Goal: Task Accomplishment & Management: Manage account settings

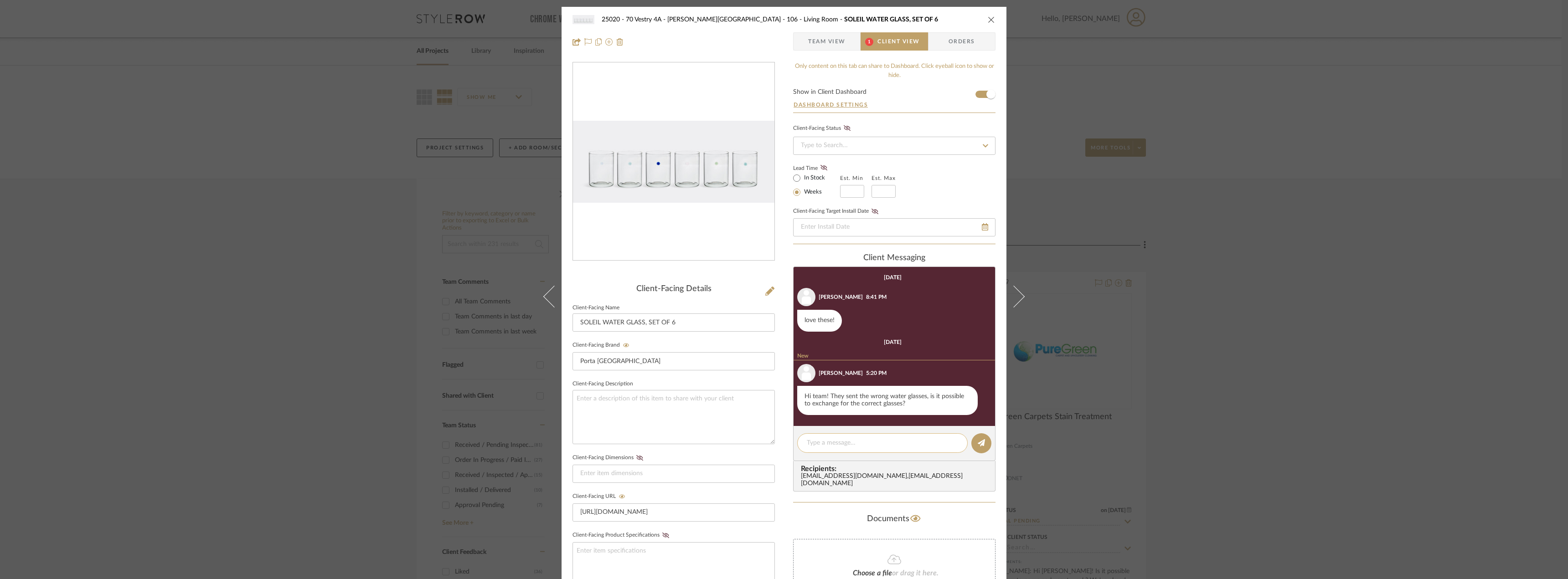
click at [871, 441] on textarea at bounding box center [882, 443] width 152 height 10
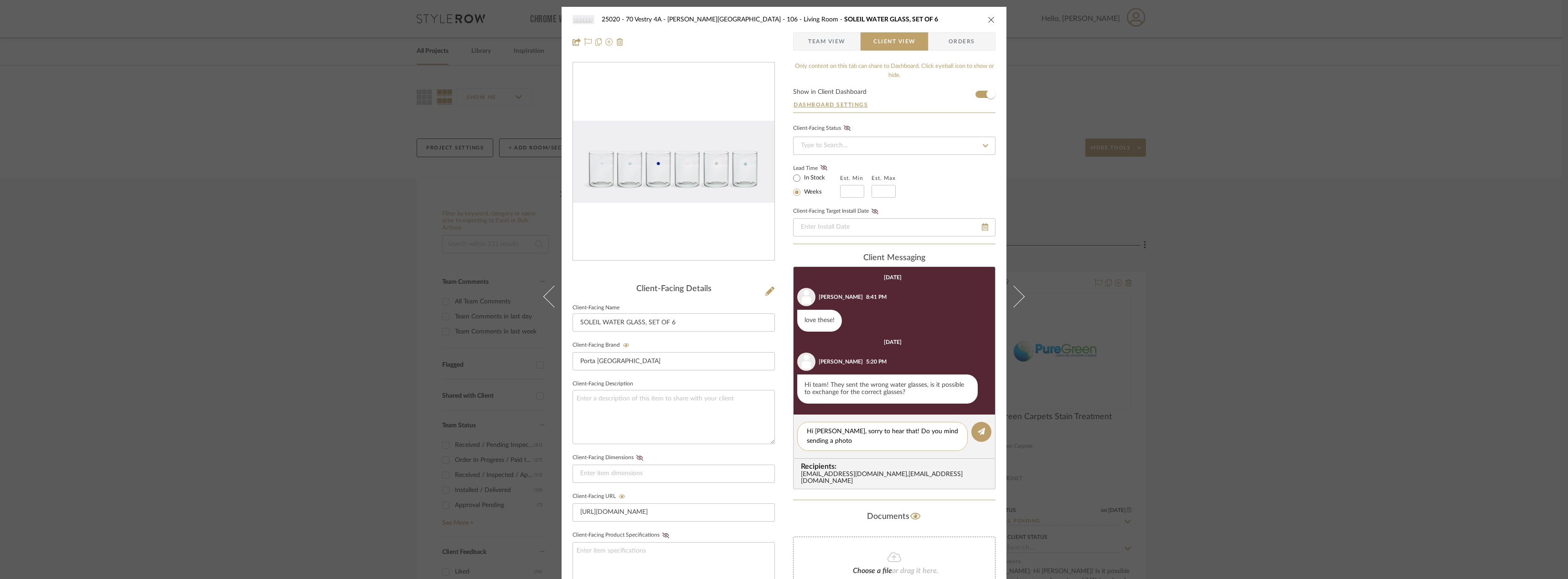
type textarea "Hi Emily, sorry to hear that! Do you mind sending a photo?"
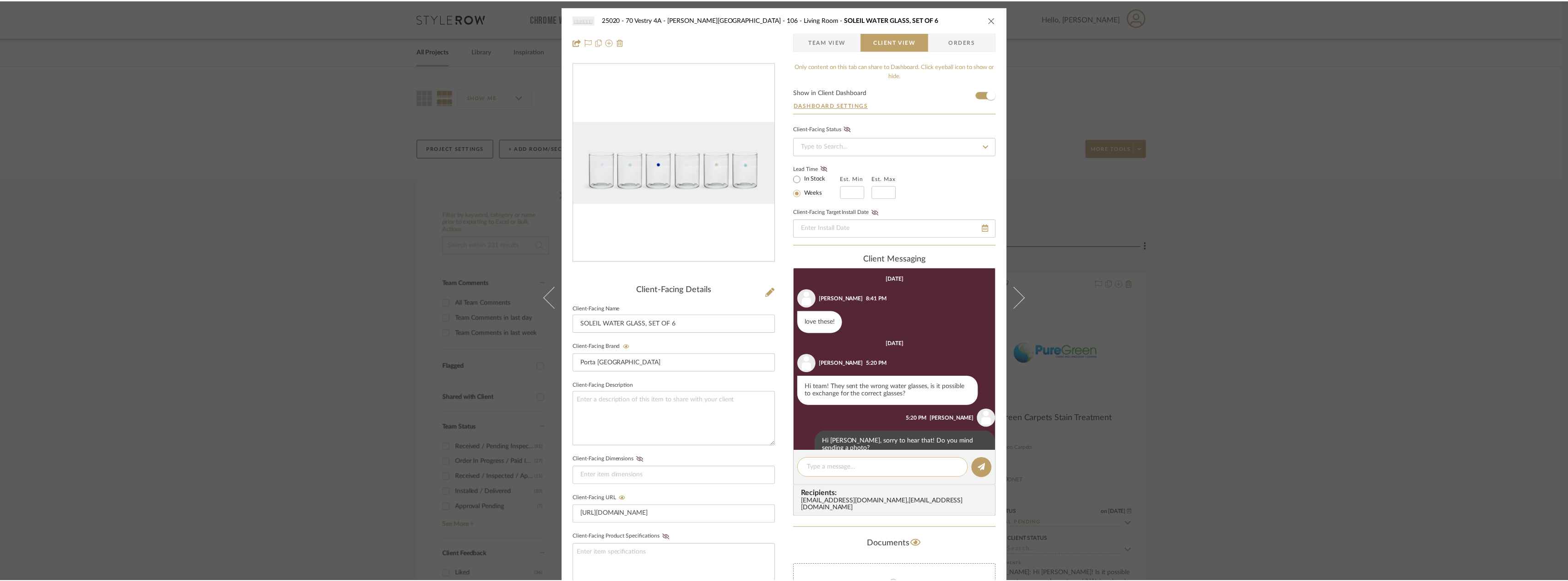
scroll to position [14, 0]
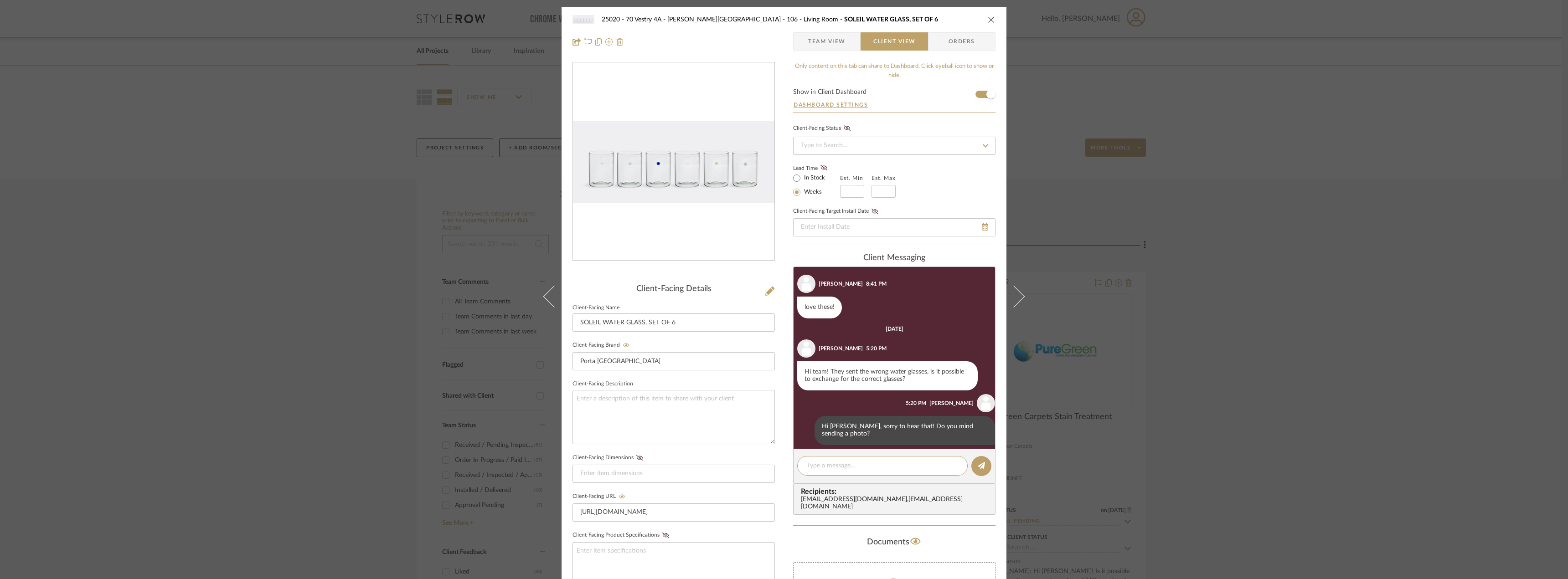
click at [1226, 401] on div "25020 - 70 Vestry 4A - Grant-Stanleigh 106 - Living Room SOLEIL WATER GLASS, SE…" at bounding box center [784, 290] width 1568 height 579
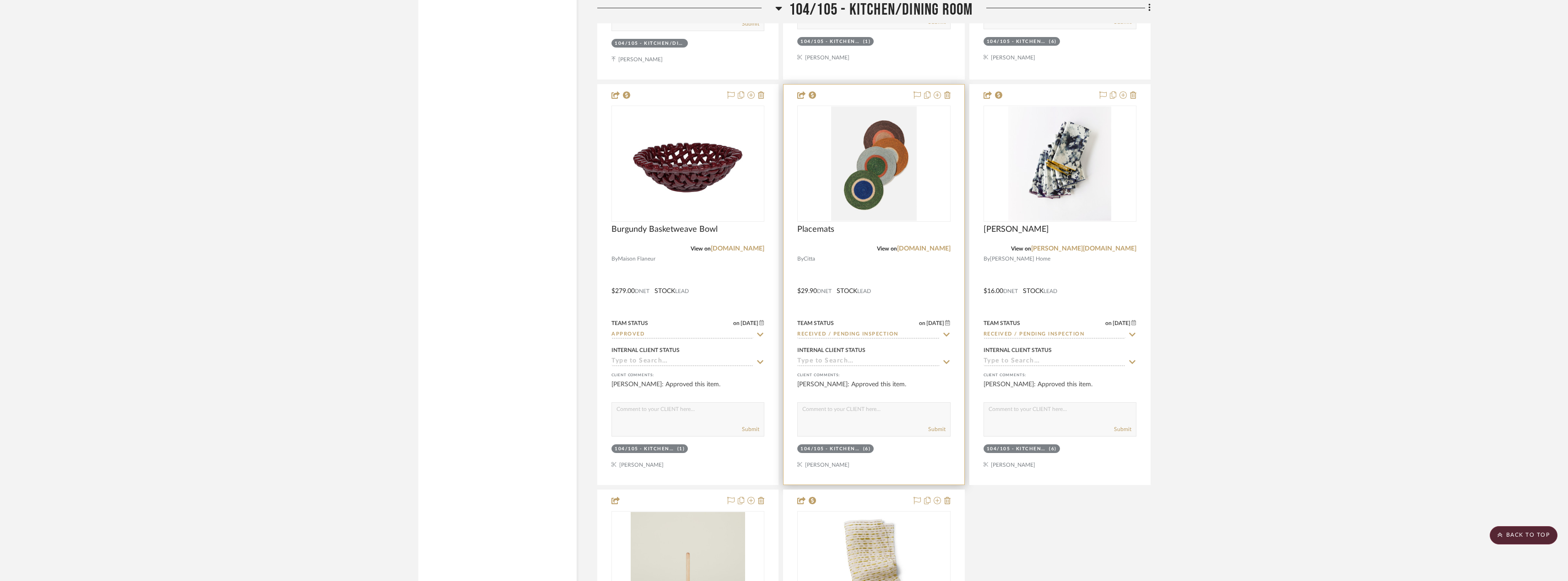
scroll to position [11434, 0]
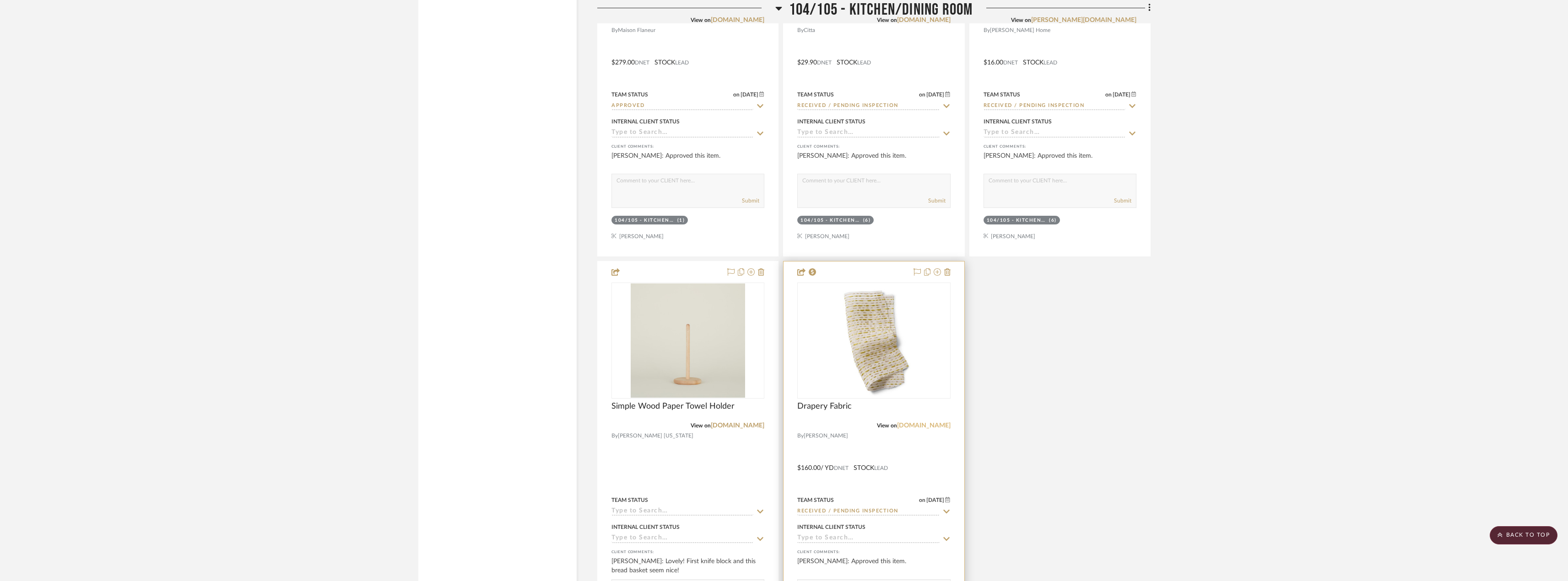
click at [918, 424] on link "[DOMAIN_NAME]" at bounding box center [924, 426] width 54 height 6
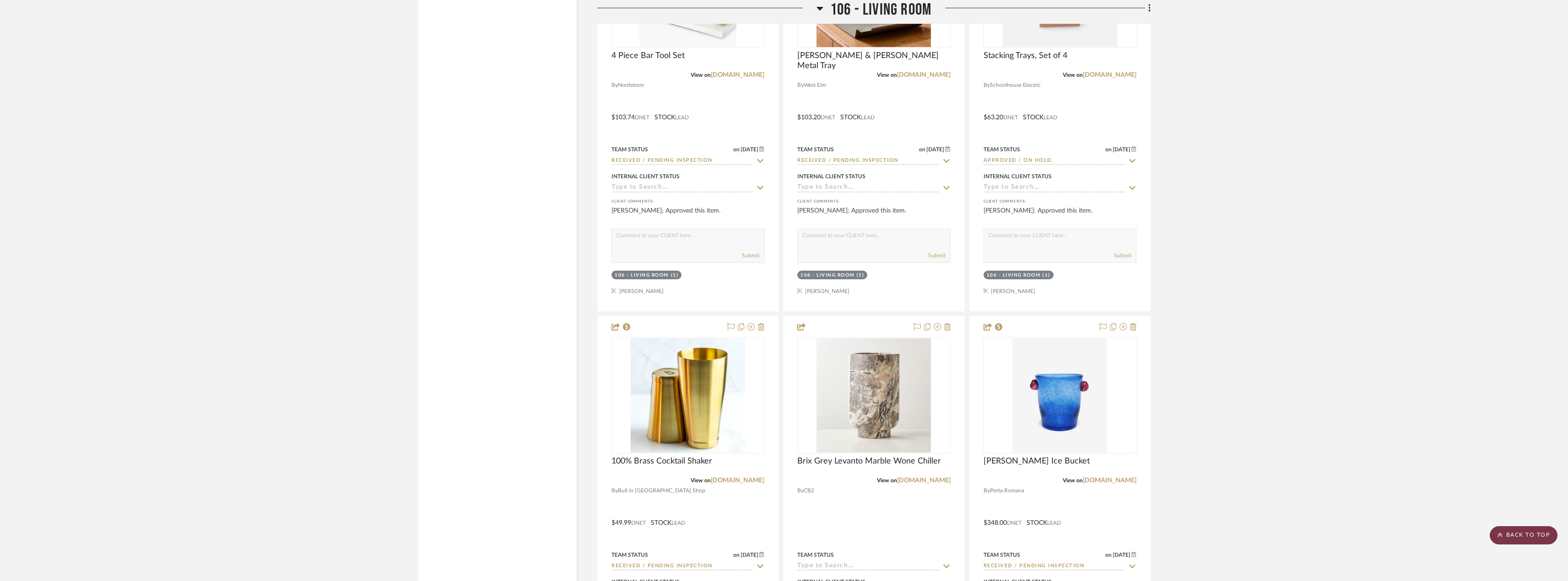
click at [1517, 541] on scroll-to-top-button "BACK TO TOP" at bounding box center [1523, 536] width 67 height 18
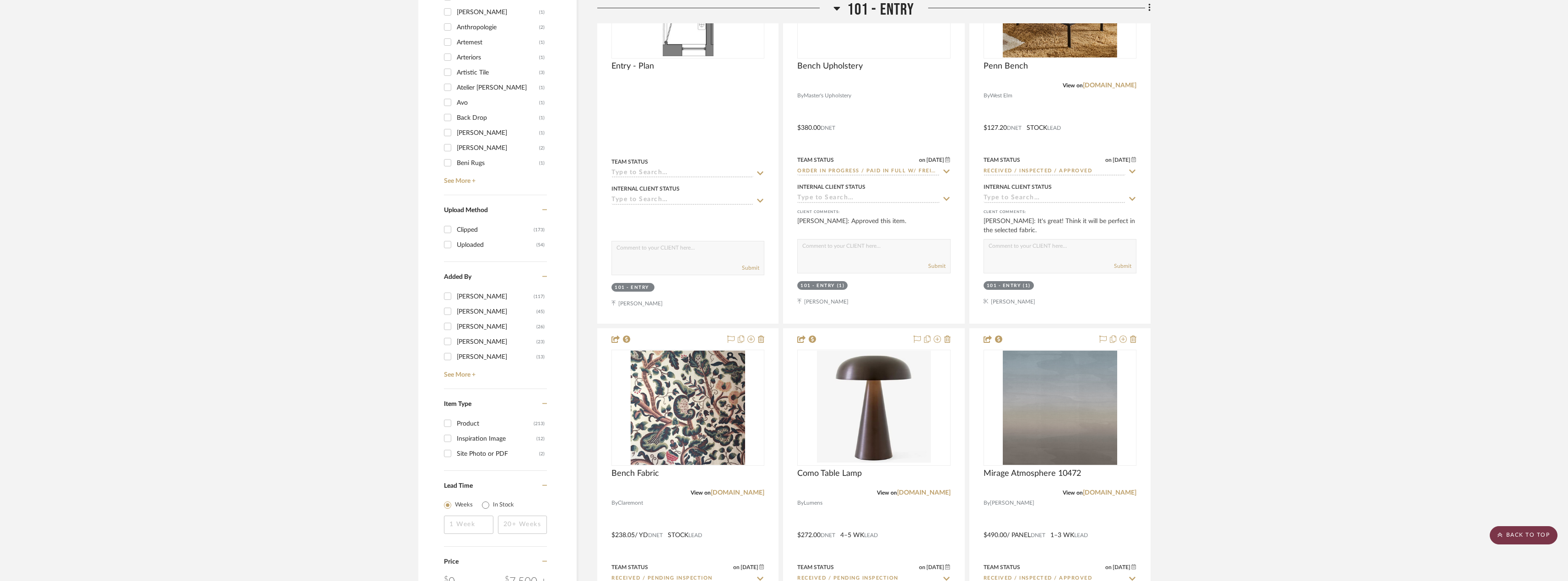
scroll to position [0, 0]
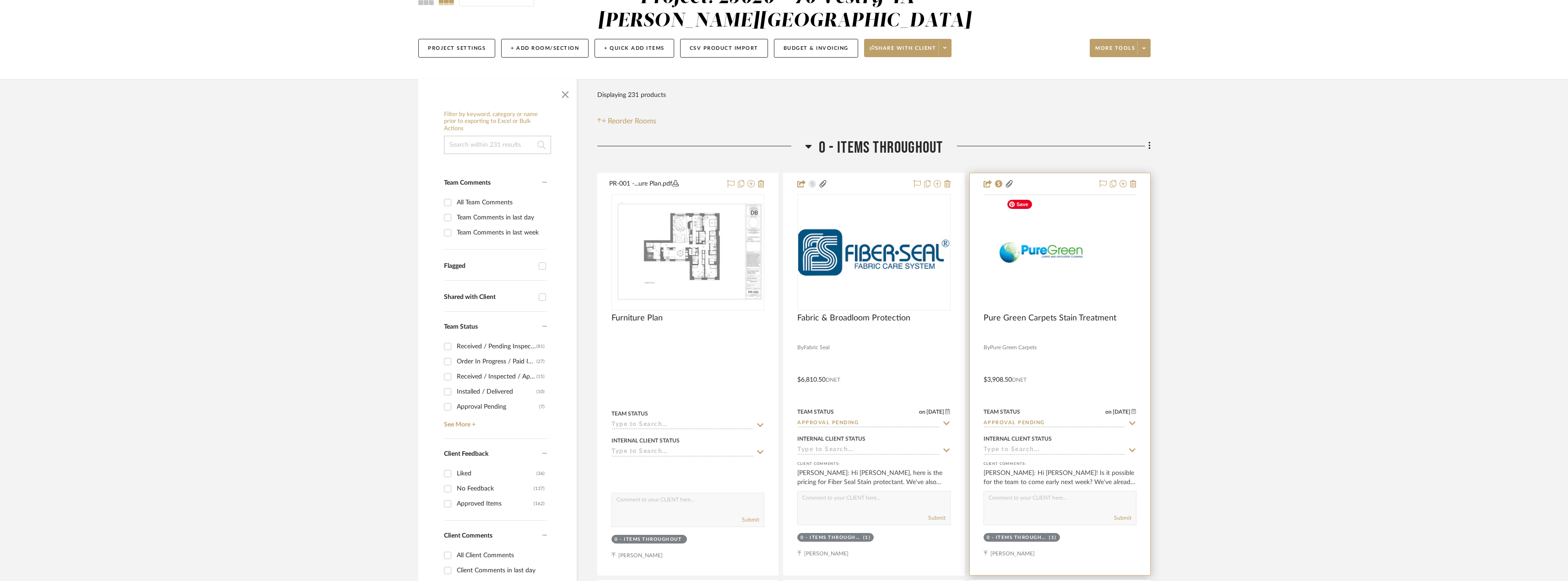
scroll to position [183, 0]
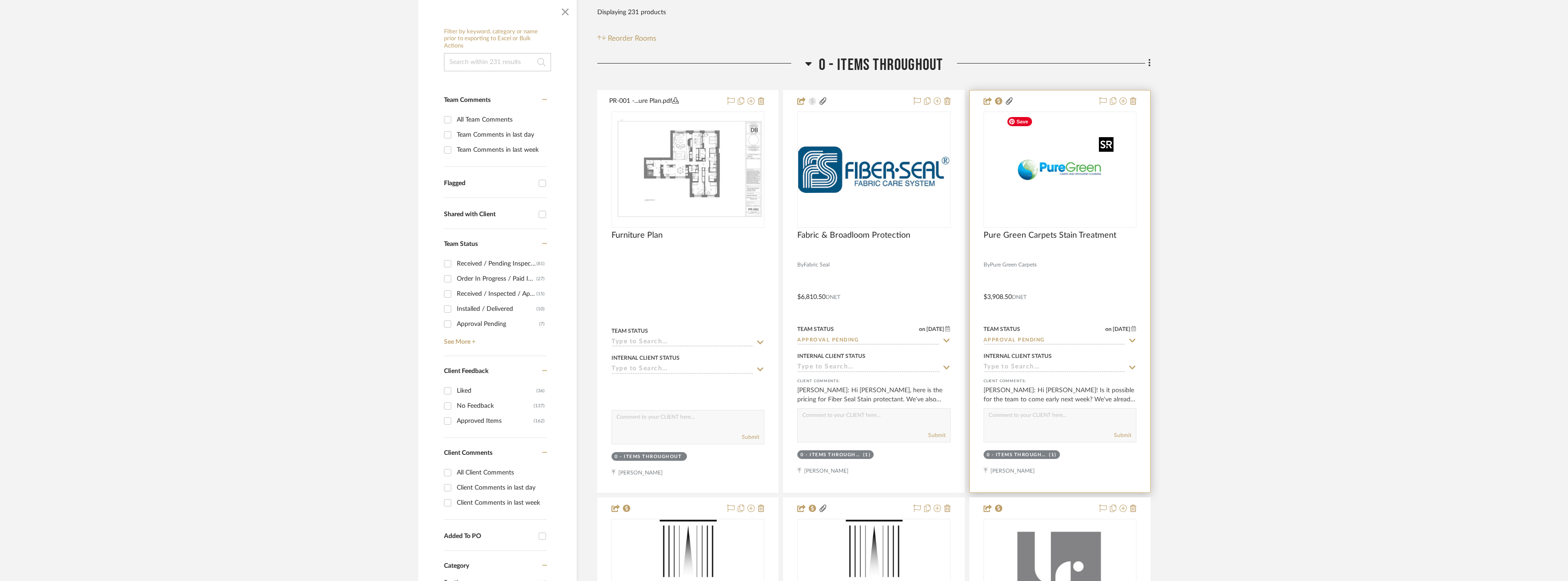
click at [0, 0] on img at bounding box center [0, 0] width 0 height 0
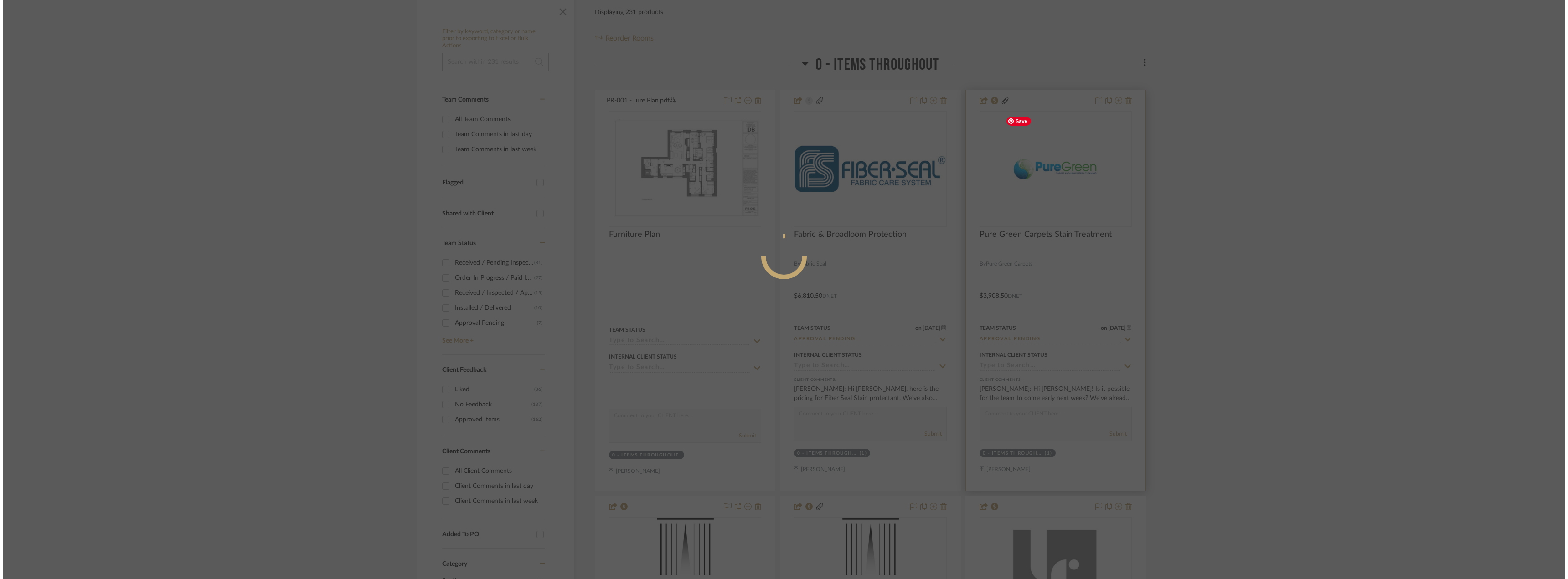
scroll to position [0, 0]
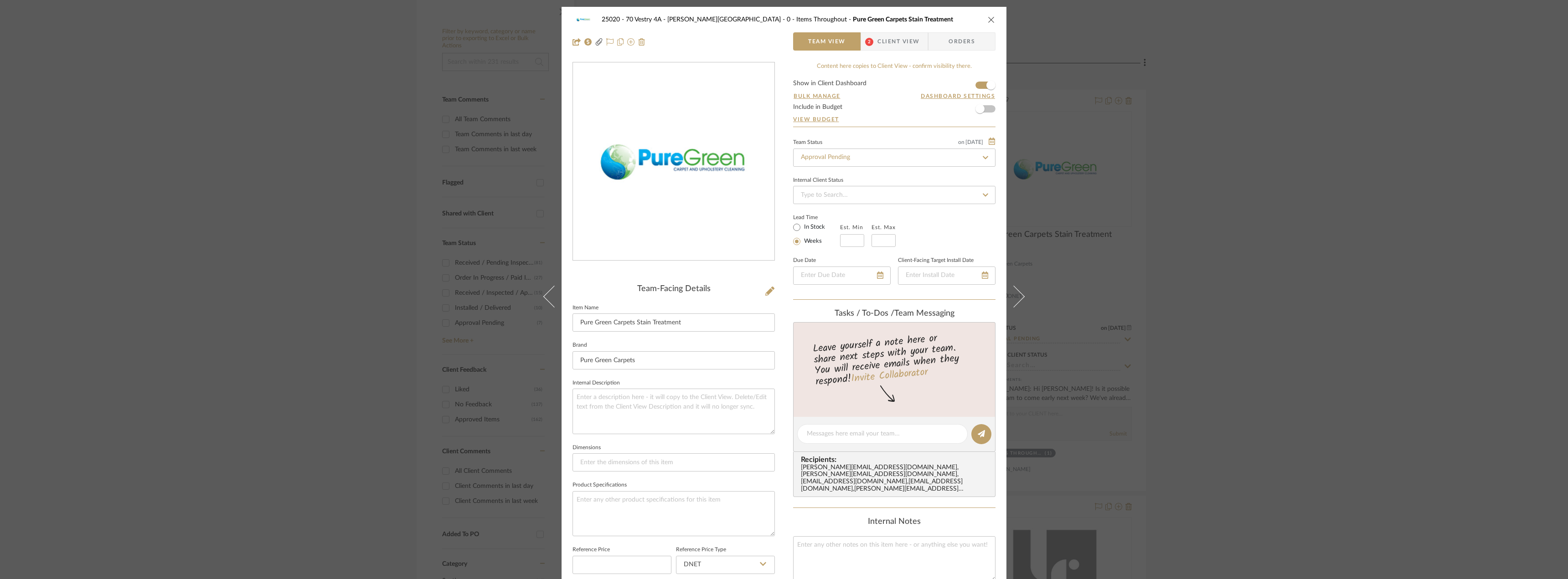
click at [898, 46] on span "Client View" at bounding box center [899, 41] width 42 height 18
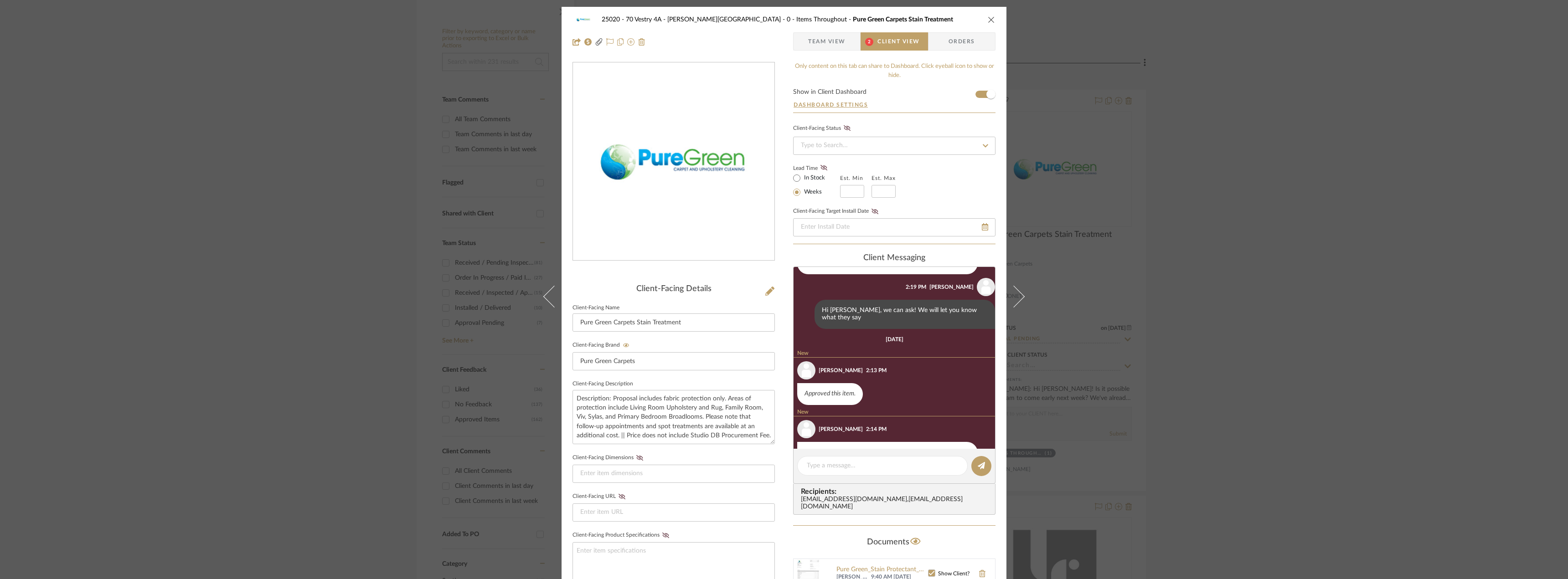
scroll to position [199, 0]
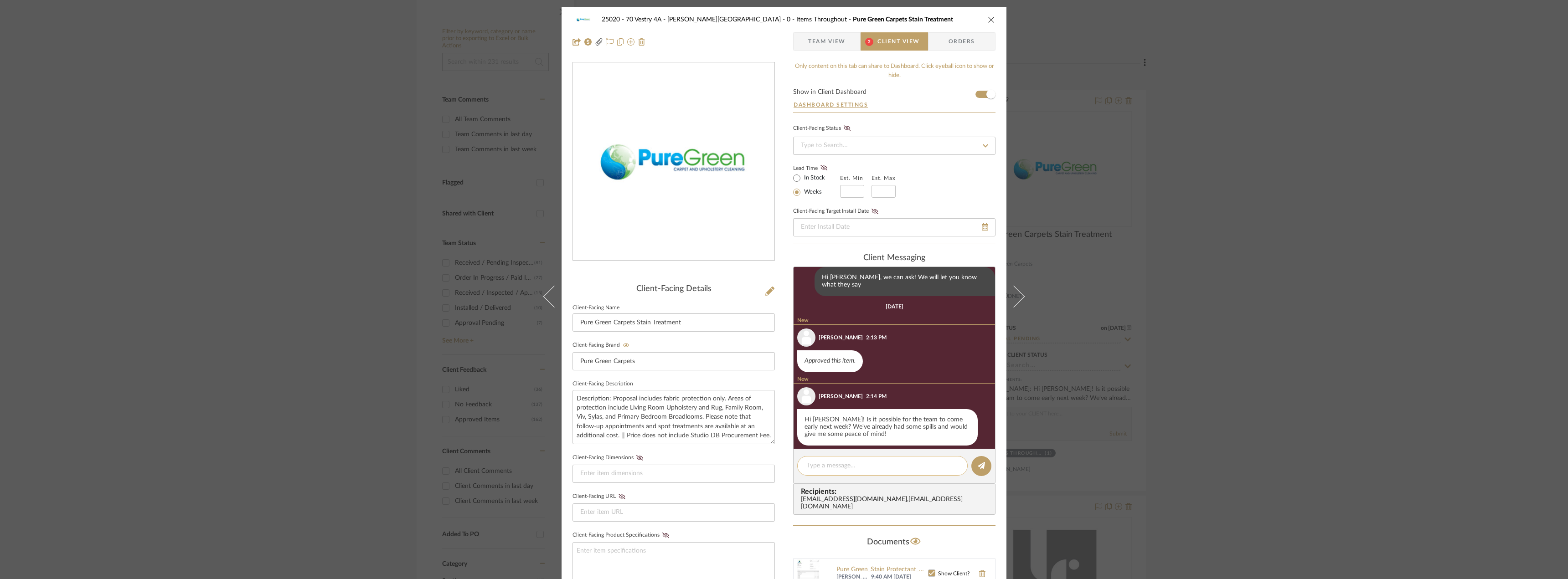
click at [823, 466] on textarea at bounding box center [882, 466] width 152 height 10
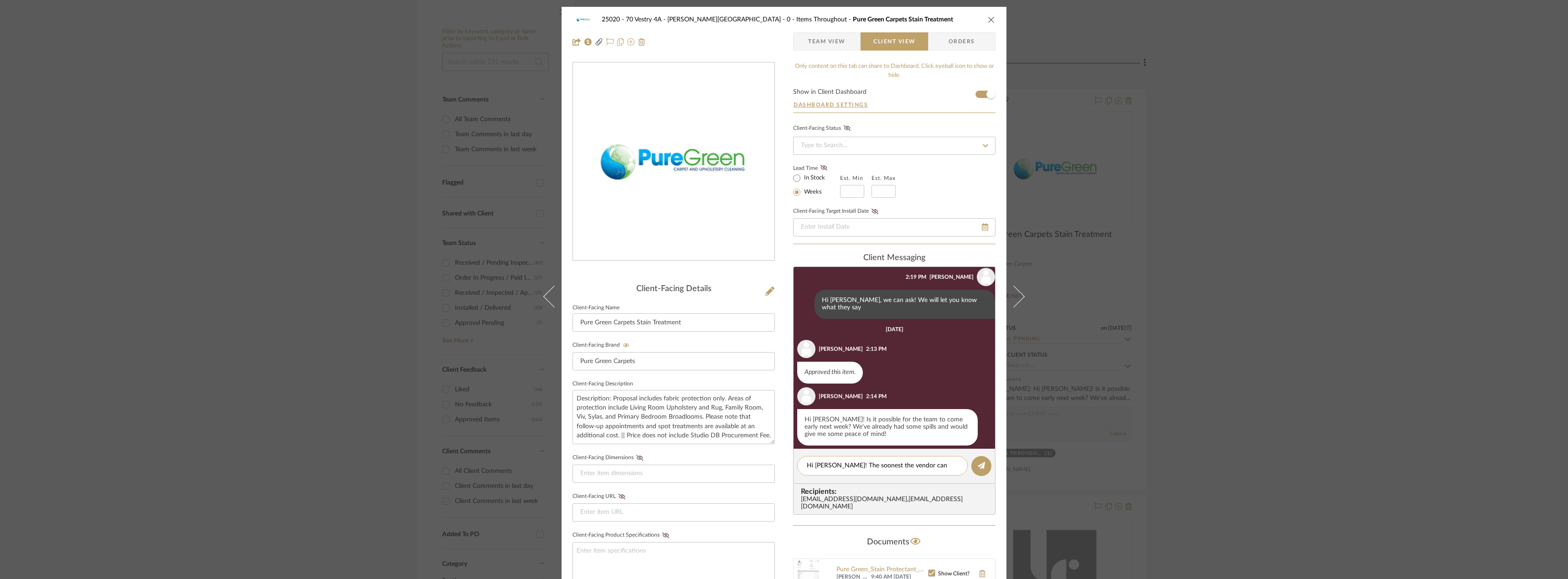
scroll to position [0, 0]
drag, startPoint x: 865, startPoint y: 476, endPoint x: 836, endPoint y: 473, distance: 29.2
click at [836, 473] on textarea "Hi Emily! The soonest the vendor can come is Wednesday between" at bounding box center [882, 470] width 152 height 19
type textarea "Hi Emily! The soonest the vendor can come is Wednesday with arrival between 10a…"
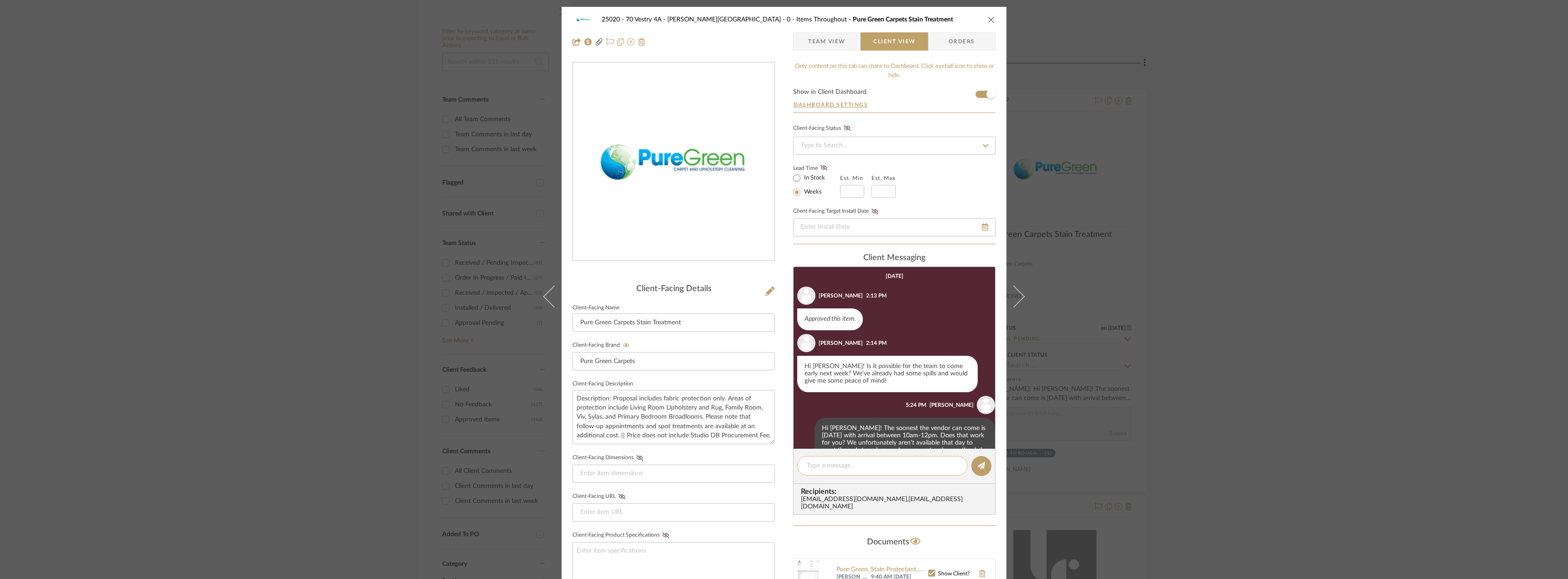
scroll to position [245, 0]
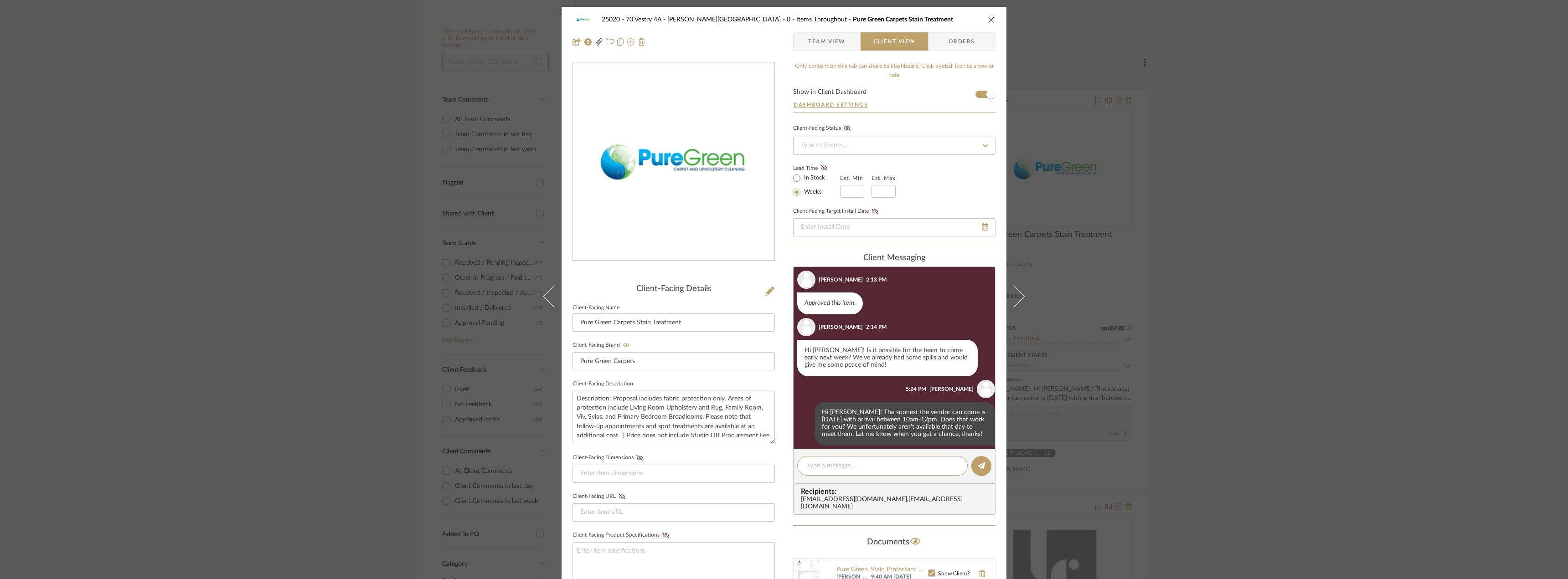
click at [844, 38] on span "Team View" at bounding box center [827, 41] width 66 height 18
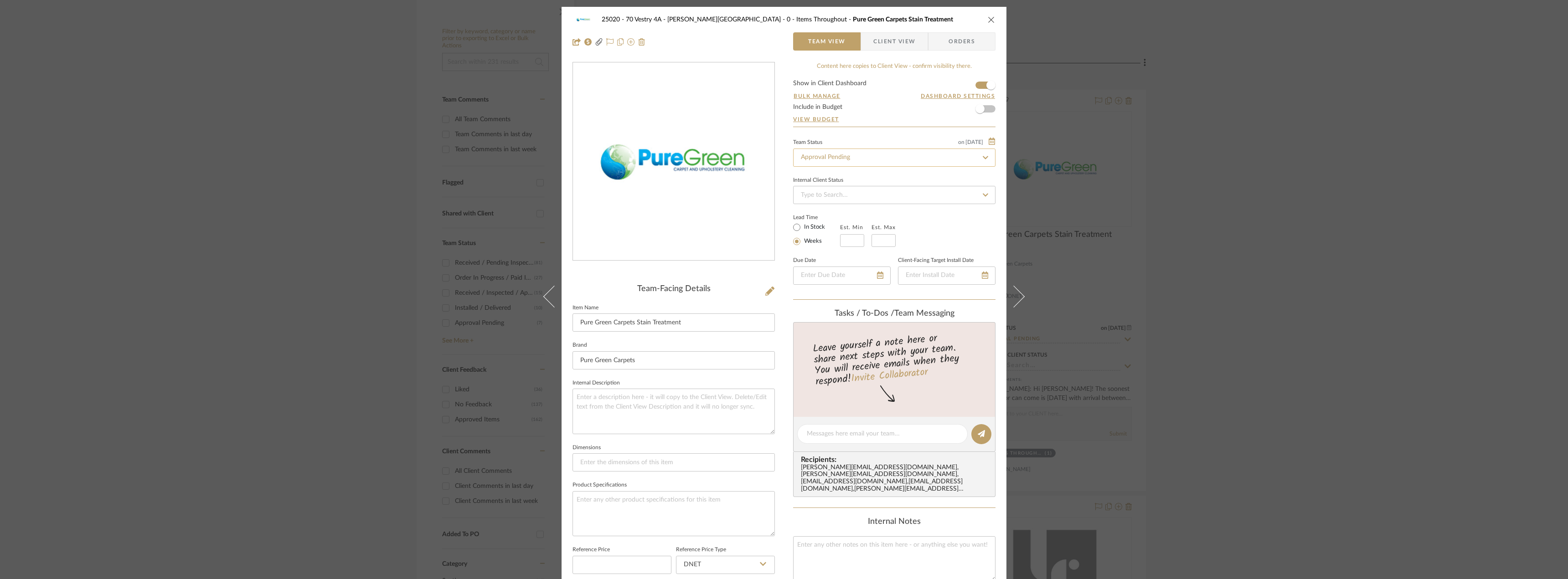
click at [834, 157] on input "Approval Pending" at bounding box center [894, 158] width 202 height 18
type input "approved"
click at [827, 180] on div "Approved" at bounding box center [890, 182] width 201 height 23
type input "9/12/2025"
type input "Approved"
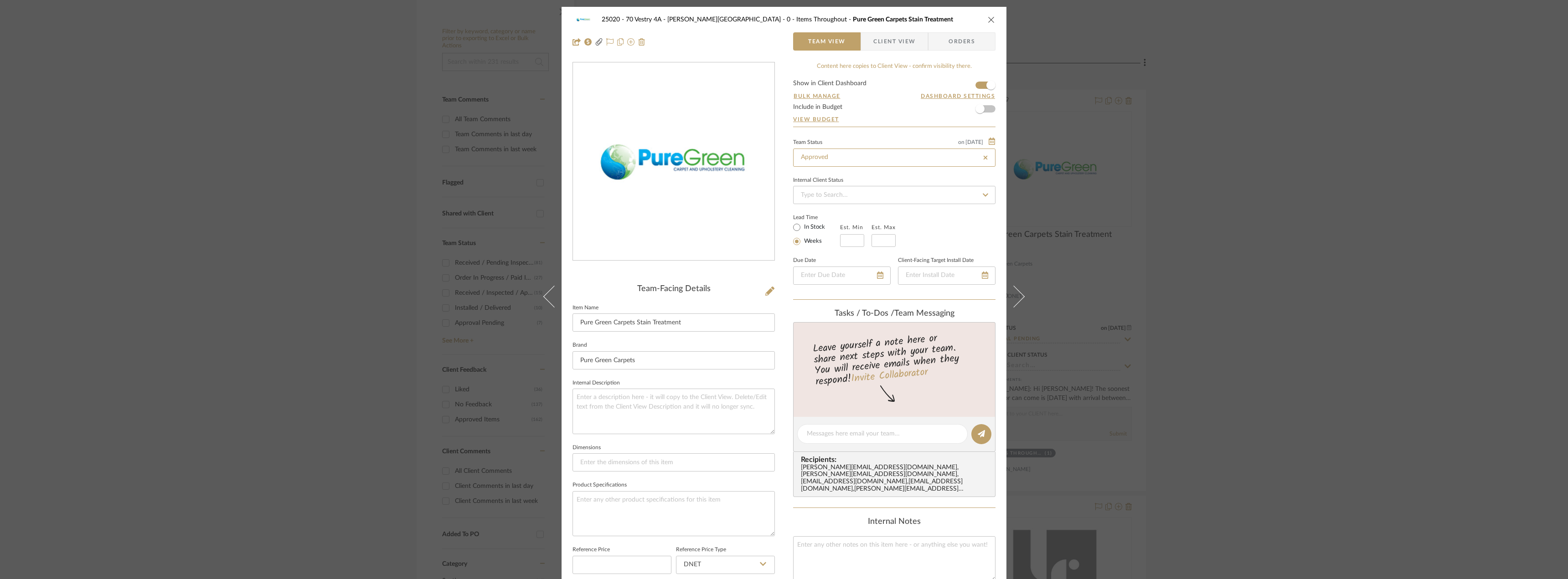
type input "9/12/2025"
type input "Approved"
click at [1301, 201] on div "25020 - 70 Vestry 4A - Grant-Stanleigh 0 - Items Throughout Pure Green Carpets …" at bounding box center [784, 290] width 1568 height 579
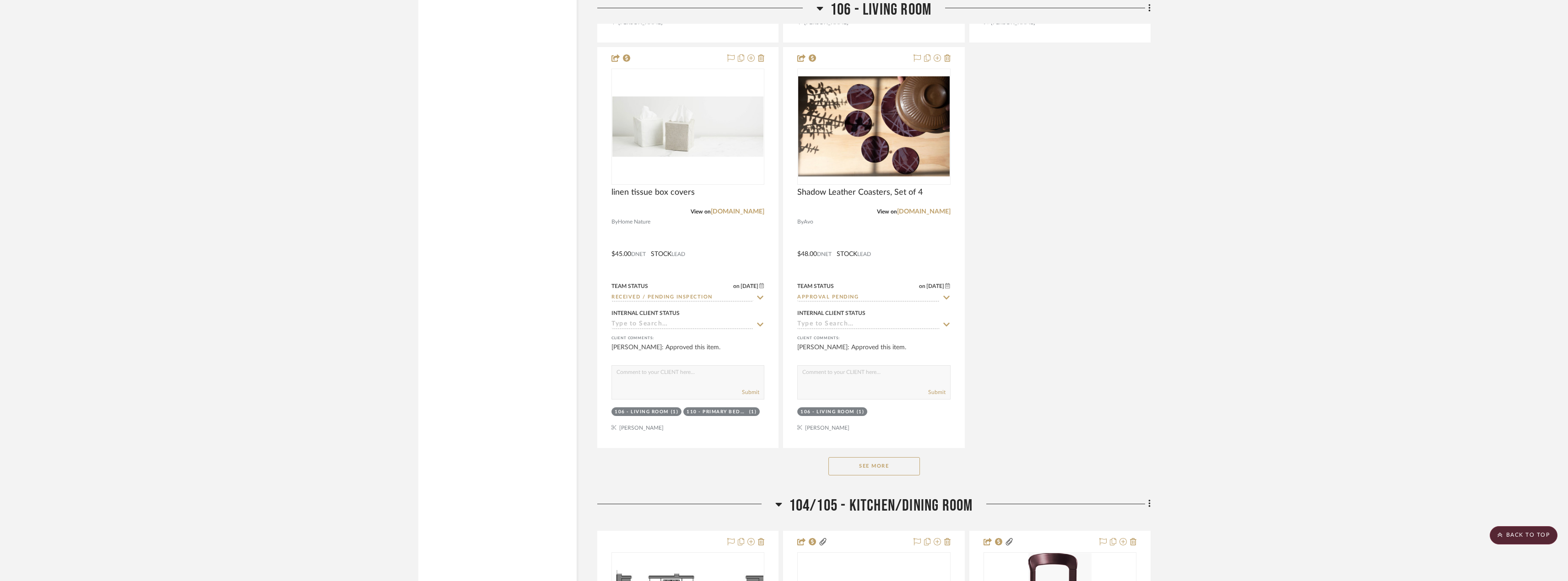
scroll to position [4711, 0]
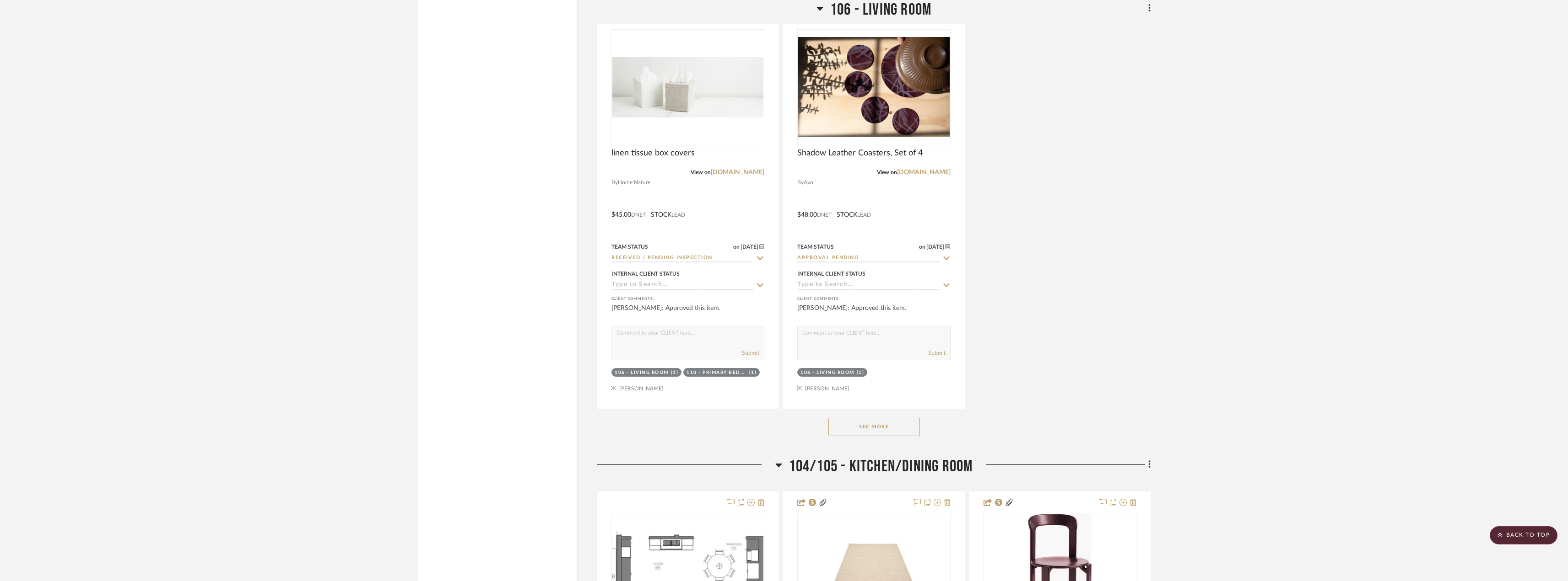
click at [909, 432] on button "See More" at bounding box center [874, 427] width 92 height 18
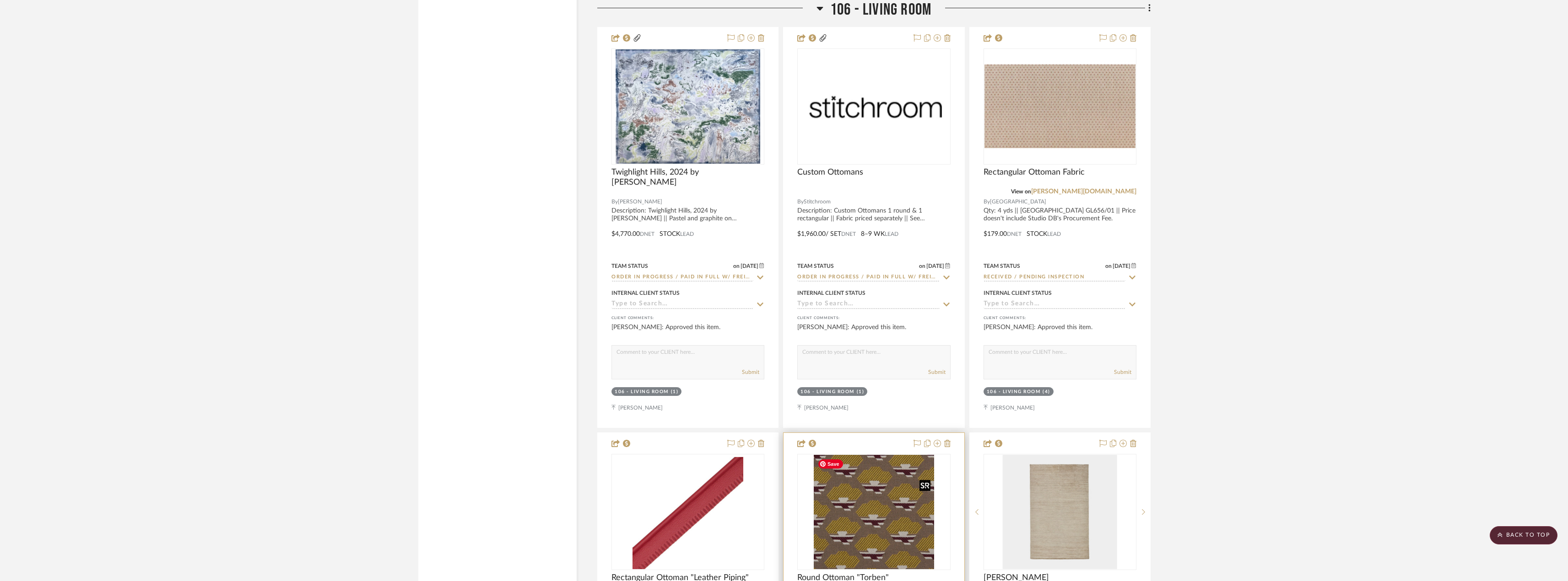
scroll to position [7135, 0]
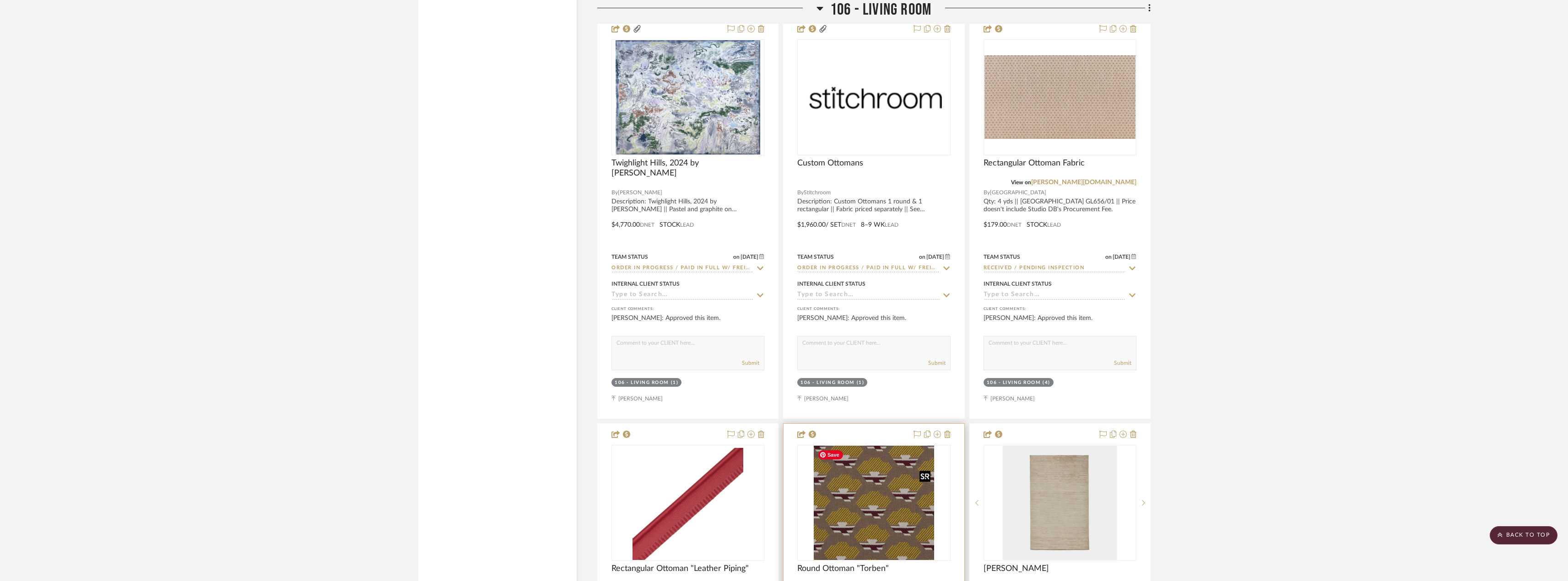
click at [877, 524] on img "0" at bounding box center [874, 502] width 121 height 114
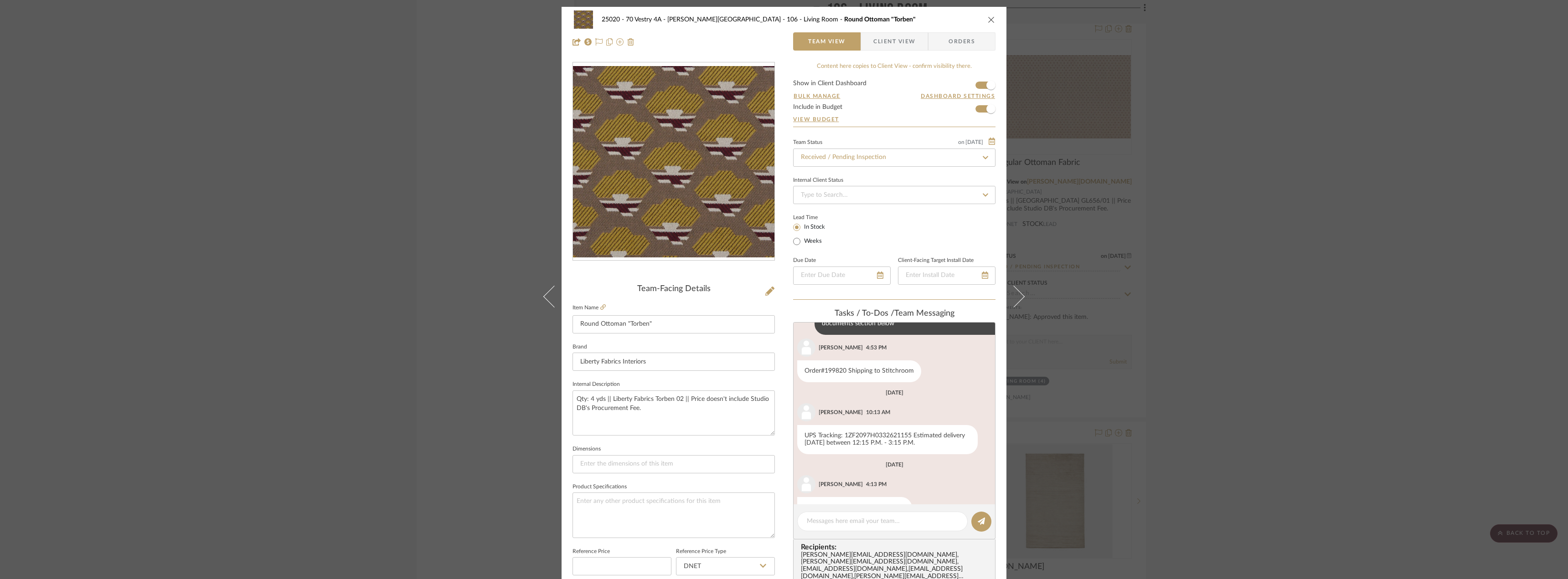
scroll to position [172, 0]
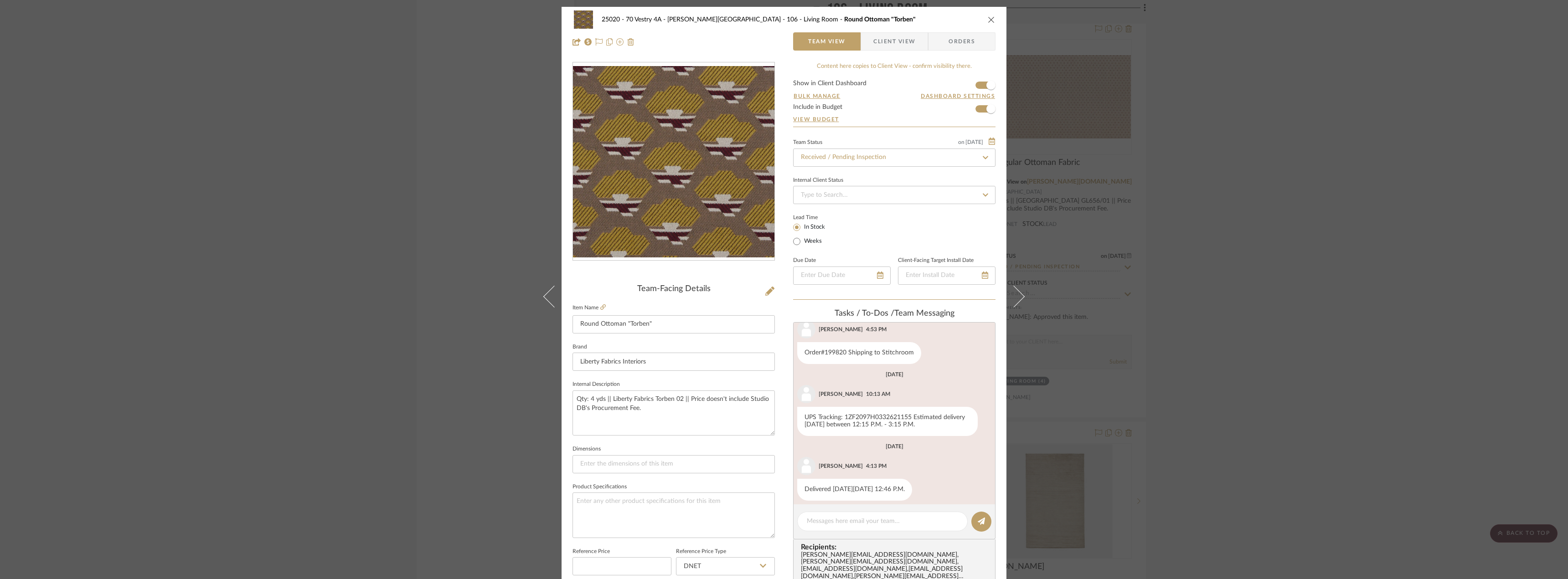
click at [596, 309] on label "Item Name" at bounding box center [589, 308] width 33 height 8
click at [600, 308] on icon at bounding box center [602, 307] width 5 height 5
click at [1214, 203] on div "25020 - 70 Vestry 4A - Grant-Stanleigh 106 - Living Room Round Ottoman "Torben"…" at bounding box center [784, 290] width 1568 height 579
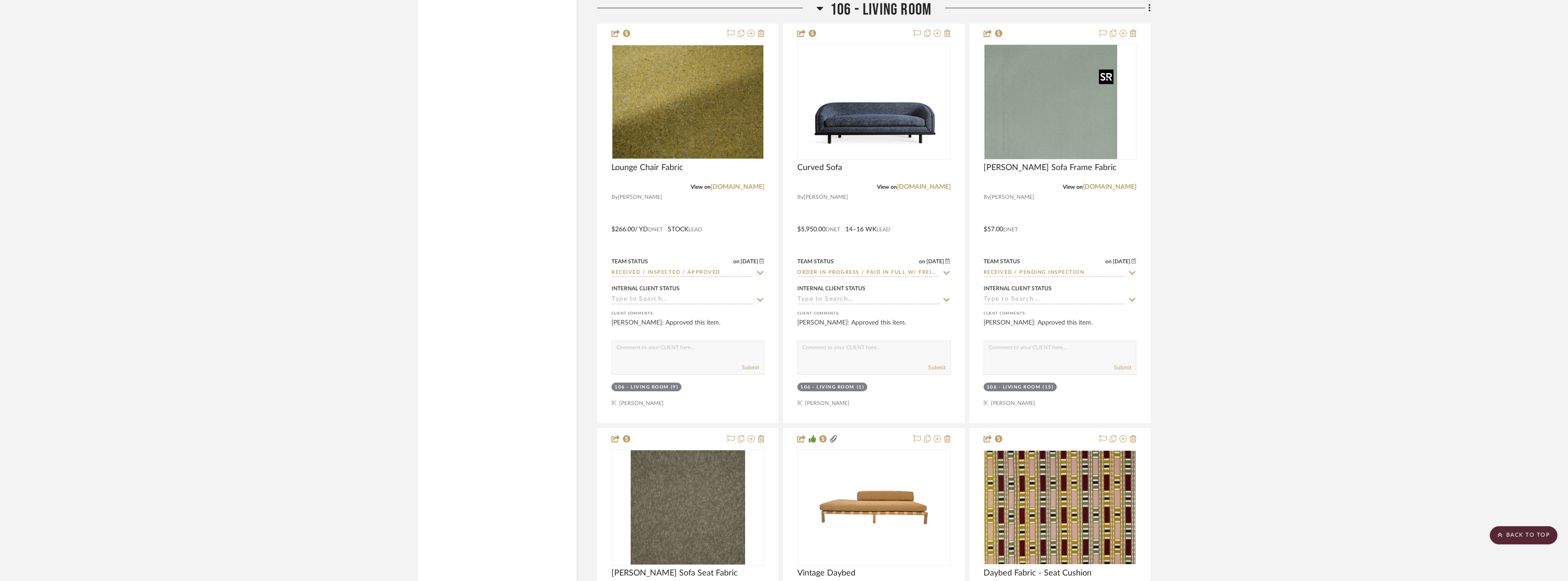
scroll to position [9192, 0]
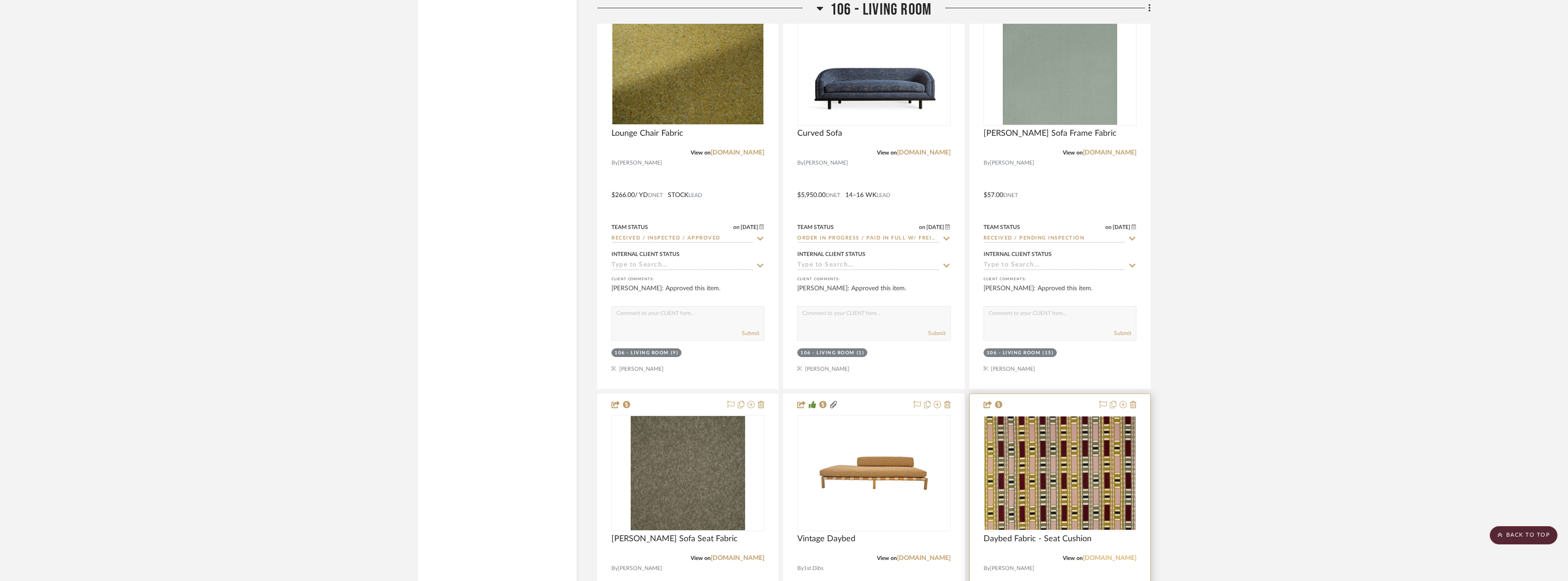
click at [1126, 558] on link "[DOMAIN_NAME]" at bounding box center [1109, 558] width 54 height 6
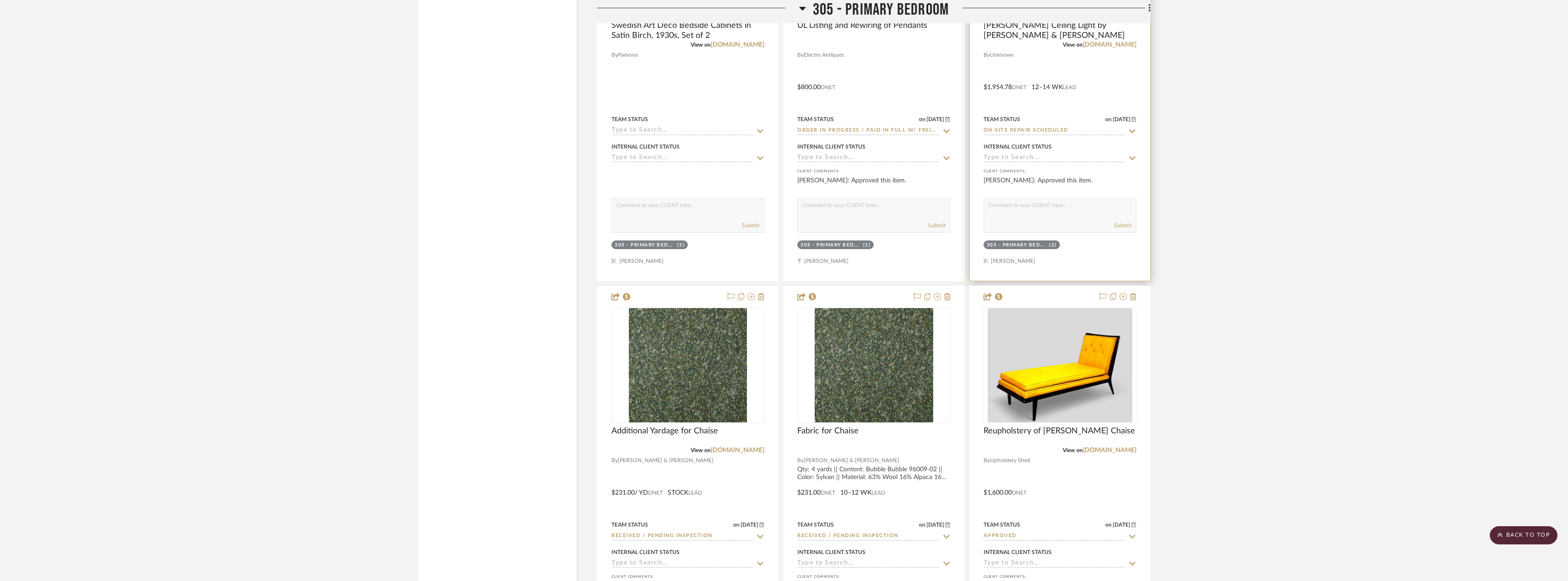
scroll to position [3064, 0]
